Goal: Communication & Community: Answer question/provide support

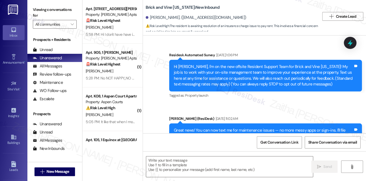
scroll to position [3175, 0]
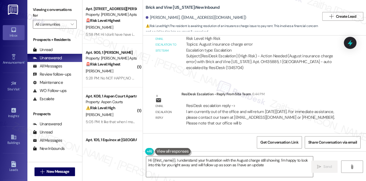
type textarea "Hi {{first_name}}, I understand your frustration with the August charge still s…"
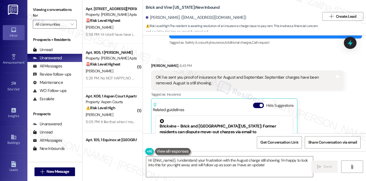
scroll to position [2927, 0]
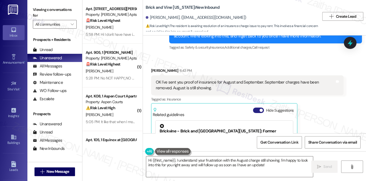
click at [255, 110] on button "Hide Suggestions" at bounding box center [258, 110] width 11 height 5
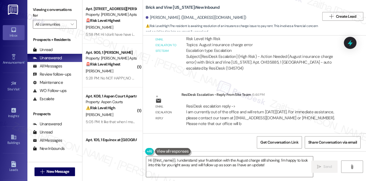
scroll to position [3103, 0]
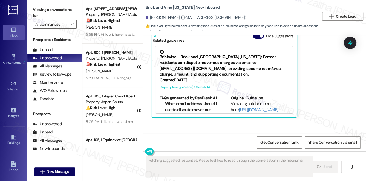
scroll to position [2988, 0]
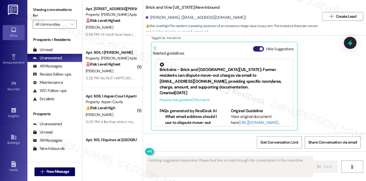
click at [254, 47] on button "Hide Suggestions" at bounding box center [258, 48] width 11 height 5
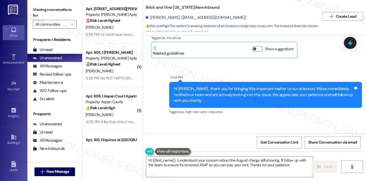
type textarea "Hi {{first_name}}, I understand your concern about the August charge still show…"
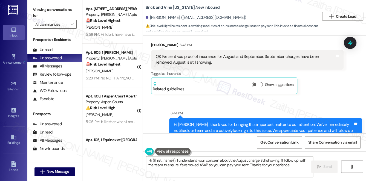
scroll to position [2929, 0]
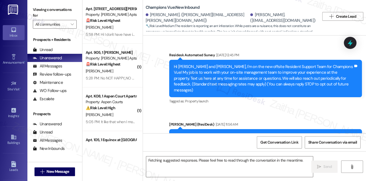
scroll to position [6481, 0]
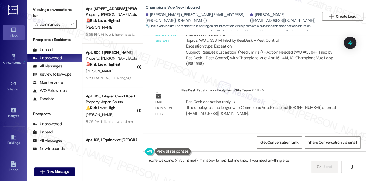
type textarea "You're welcome, {{first_name}}! I'm happy to help. Let me know if you need anyt…"
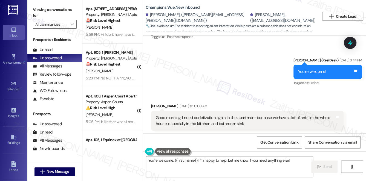
scroll to position [6108, 0]
drag, startPoint x: 149, startPoint y: 18, endPoint x: 173, endPoint y: 16, distance: 24.1
click at [173, 16] on div "[PERSON_NAME]. ([PERSON_NAME][EMAIL_ADDRESS][PERSON_NAME][DOMAIN_NAME])" at bounding box center [197, 18] width 103 height 12
copy div "[PERSON_NAME]"
